Goal: Information Seeking & Learning: Learn about a topic

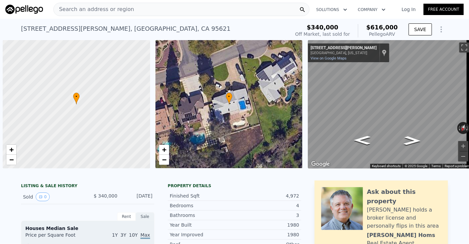
scroll to position [0, 3]
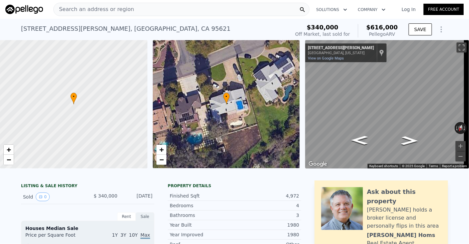
click at [147, 12] on div "Search an address or region" at bounding box center [181, 9] width 256 height 13
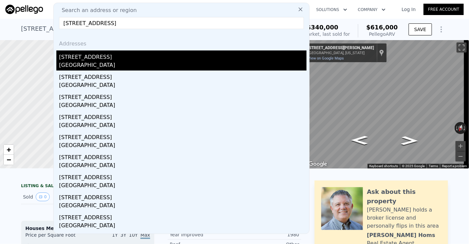
type input "[STREET_ADDRESS]"
click at [78, 64] on div "[GEOGRAPHIC_DATA]" at bounding box center [183, 65] width 248 height 9
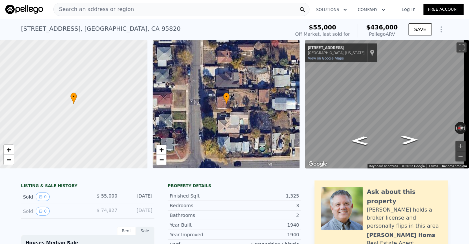
click at [159, 7] on div "Search an address or region" at bounding box center [181, 9] width 256 height 13
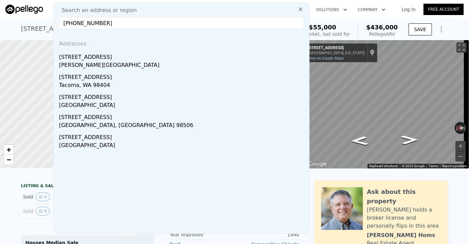
drag, startPoint x: 97, startPoint y: 22, endPoint x: 38, endPoint y: 24, distance: 59.8
paste input "[STREET_ADDRESS]"
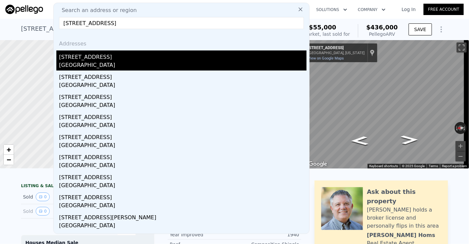
type input "[STREET_ADDRESS]"
click at [106, 67] on div "[GEOGRAPHIC_DATA]" at bounding box center [183, 65] width 248 height 9
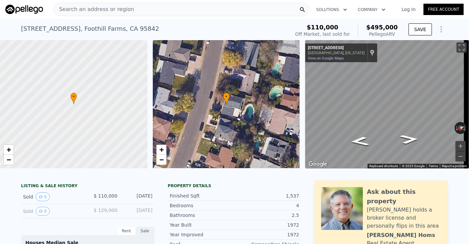
click at [161, 12] on div "Search an address or region" at bounding box center [181, 9] width 256 height 13
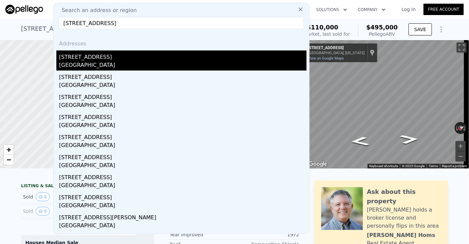
type input "[STREET_ADDRESS]"
click at [163, 66] on div "[GEOGRAPHIC_DATA]" at bounding box center [183, 65] width 248 height 9
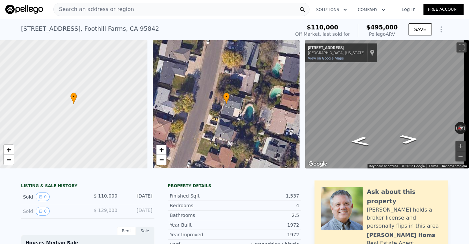
click at [164, 8] on div "Search an address or region" at bounding box center [181, 9] width 256 height 13
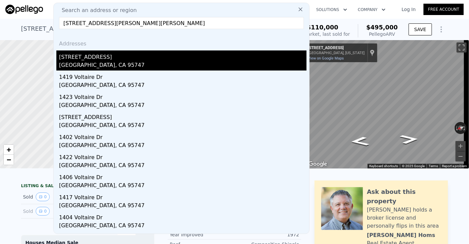
type input "[STREET_ADDRESS][PERSON_NAME][PERSON_NAME]"
click at [70, 62] on div "[GEOGRAPHIC_DATA], CA 95747" at bounding box center [183, 65] width 248 height 9
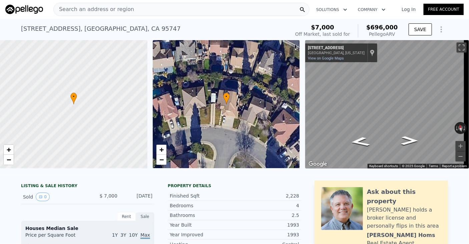
click at [164, 11] on div "Search an address or region" at bounding box center [181, 9] width 256 height 13
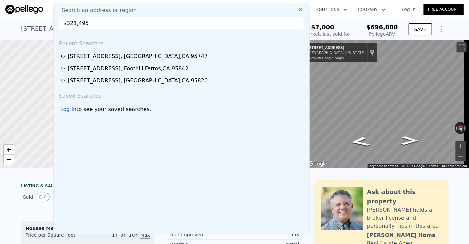
drag, startPoint x: 89, startPoint y: 27, endPoint x: 21, endPoint y: 28, distance: 67.7
paste input "[STREET_ADDRESS][PERSON_NAME][PERSON_NAME]"
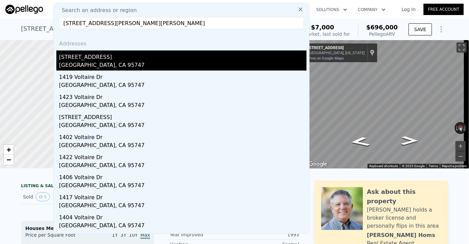
type input "[STREET_ADDRESS][PERSON_NAME][PERSON_NAME]"
click at [111, 60] on div "[STREET_ADDRESS]" at bounding box center [183, 55] width 248 height 11
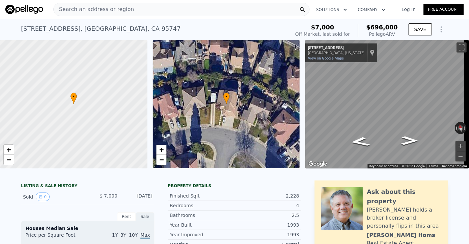
click at [263, 11] on div "Search an address or region" at bounding box center [181, 9] width 256 height 13
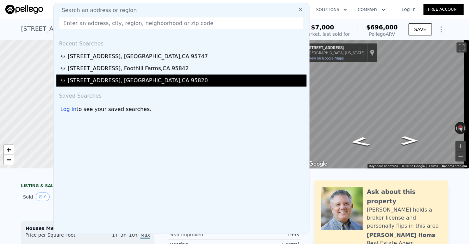
click at [182, 77] on div "[STREET_ADDRESS]" at bounding box center [182, 80] width 244 height 8
type input "2"
type input "4"
type input "1"
type input "2"
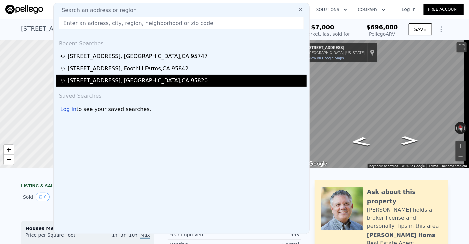
type input "1100"
type input "1679"
type input "4792"
type input "8712"
type input "$ 436,000"
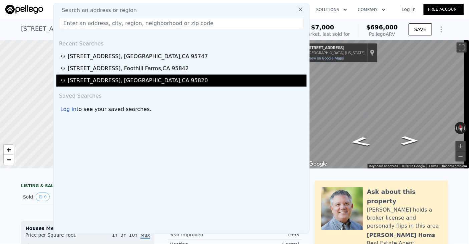
type input "$ 349,818"
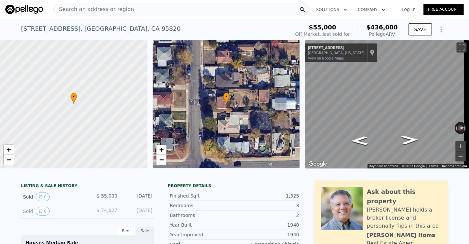
click at [187, 11] on div "Search an address or region" at bounding box center [181, 9] width 256 height 13
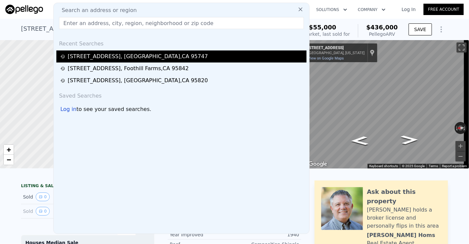
click at [146, 52] on div "[STREET_ADDRESS][PERSON_NAME][PERSON_NAME]" at bounding box center [138, 56] width 140 height 8
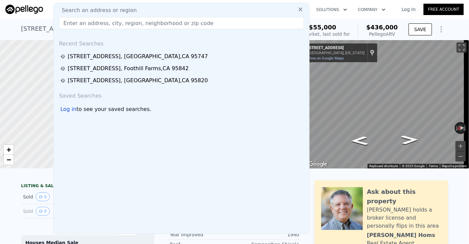
type input "3"
type input "5"
type input "2"
type input "3"
type input "1680"
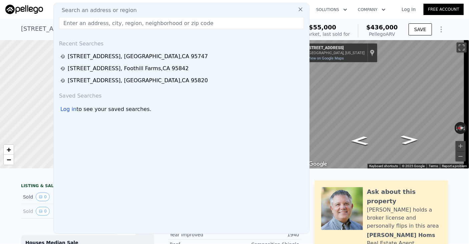
type input "2836"
type input "6000"
type input "7701"
type input "$ 696,000"
type input "$ 647,054"
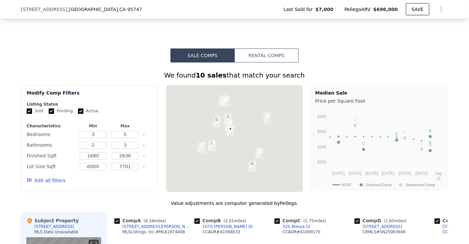
scroll to position [498, 0]
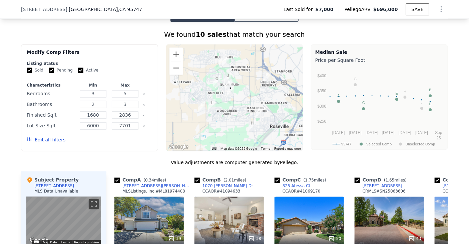
click at [144, 36] on div "We found 10 sales that match your search" at bounding box center [234, 34] width 427 height 9
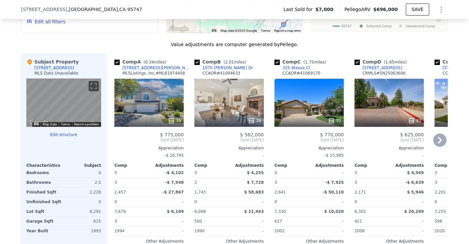
scroll to position [631, 0]
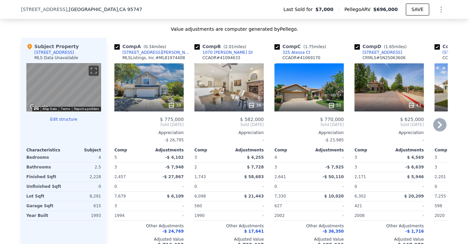
click at [438, 131] on icon at bounding box center [439, 124] width 13 height 13
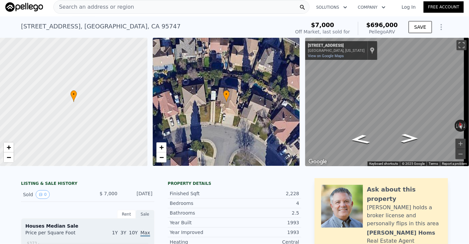
scroll to position [0, 0]
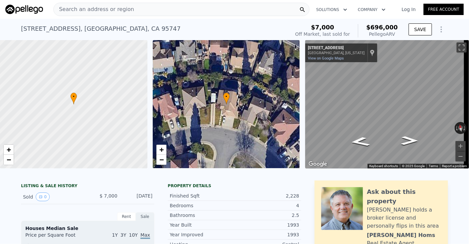
click at [189, 7] on div "Search an address or region" at bounding box center [181, 9] width 256 height 13
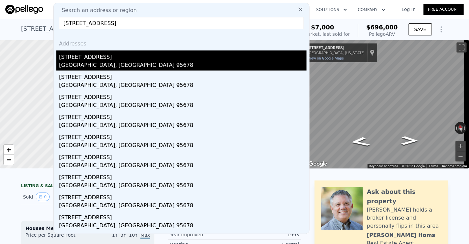
type input "[STREET_ADDRESS]"
click at [128, 54] on div "[STREET_ADDRESS]" at bounding box center [183, 55] width 248 height 11
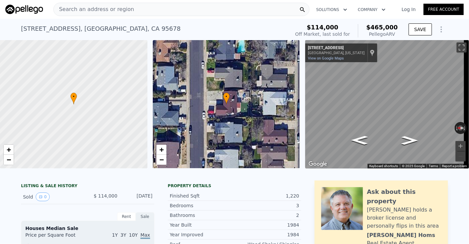
click at [143, 8] on div "Search an address or region" at bounding box center [181, 9] width 256 height 13
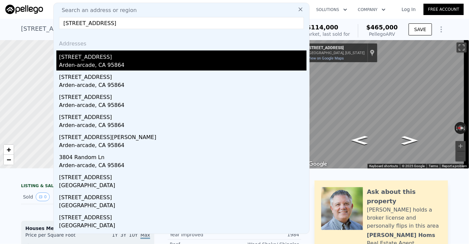
type input "[STREET_ADDRESS]"
click at [95, 67] on div "Arden-arcade, CA 95864" at bounding box center [183, 65] width 248 height 9
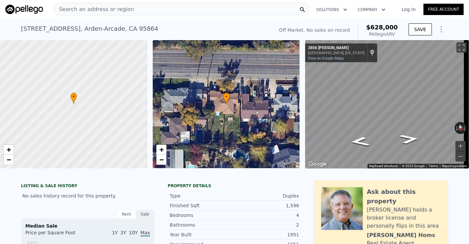
click at [230, 9] on div "Search an address or region" at bounding box center [181, 9] width 256 height 13
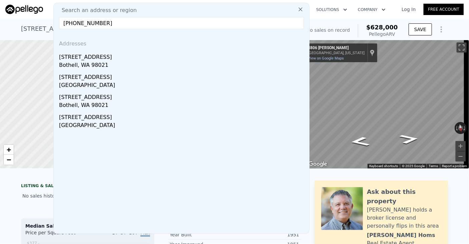
drag, startPoint x: 111, startPoint y: 20, endPoint x: 27, endPoint y: 22, distance: 84.1
paste input "[STREET_ADDRESS]"
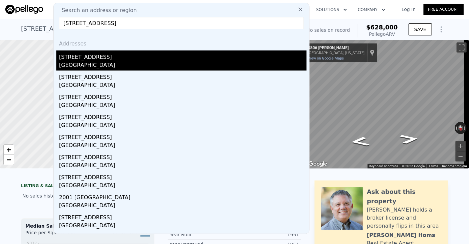
type input "[STREET_ADDRESS]"
click at [139, 64] on div "[GEOGRAPHIC_DATA]" at bounding box center [183, 65] width 248 height 9
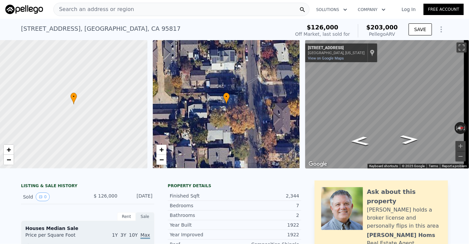
click at [174, 14] on div "Search an address or region" at bounding box center [181, 9] width 256 height 13
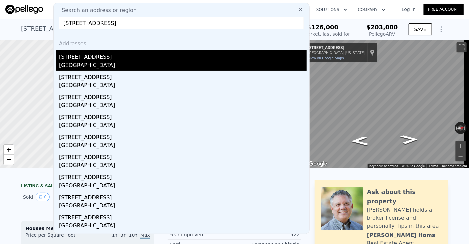
type input "[STREET_ADDRESS]"
click at [164, 64] on div "[GEOGRAPHIC_DATA]" at bounding box center [183, 65] width 248 height 9
